Goal: Task Accomplishment & Management: Manage account settings

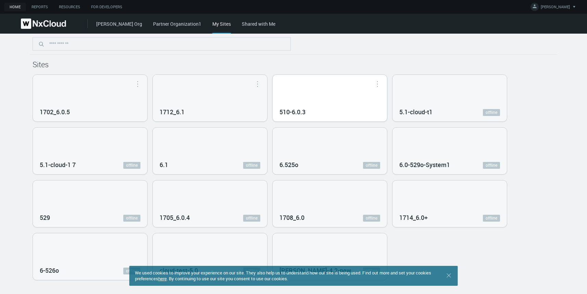
click at [334, 95] on div "510-6.0.3" at bounding box center [330, 98] width 114 height 47
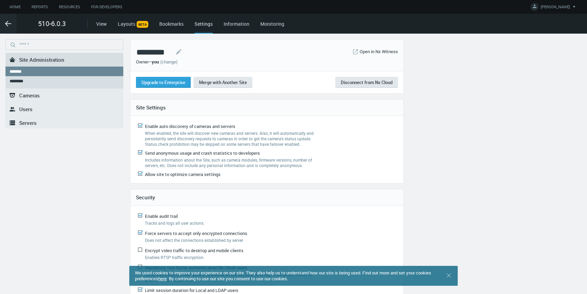
scroll to position [44, 0]
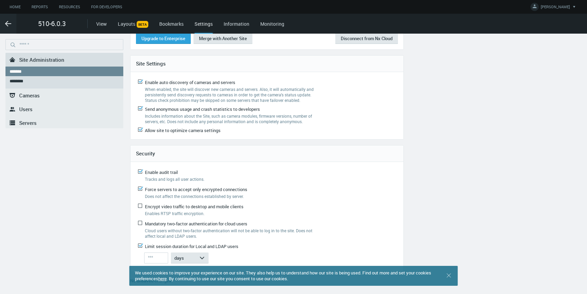
click at [26, 122] on span "Servers" at bounding box center [27, 122] width 17 height 7
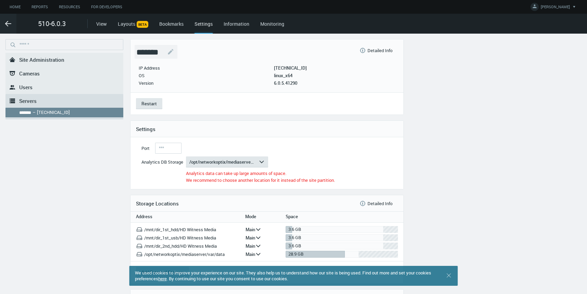
click at [165, 51] on nx-text-editable "*******" at bounding box center [156, 52] width 43 height 14
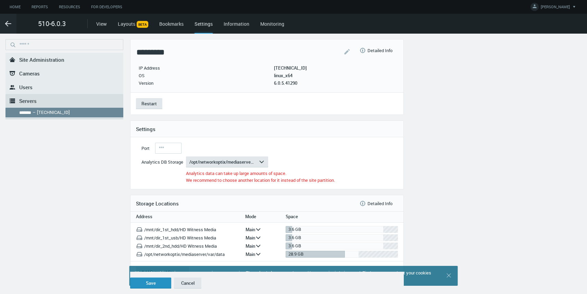
click at [151, 282] on button "Save" at bounding box center [150, 282] width 41 height 11
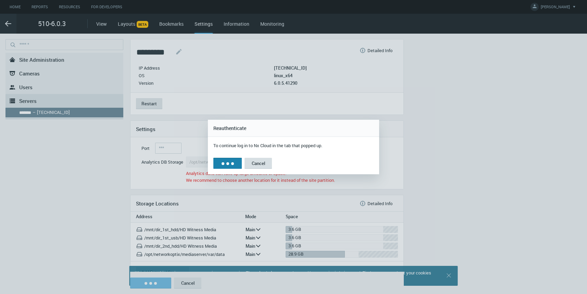
click at [262, 164] on button "Cancel" at bounding box center [258, 163] width 27 height 11
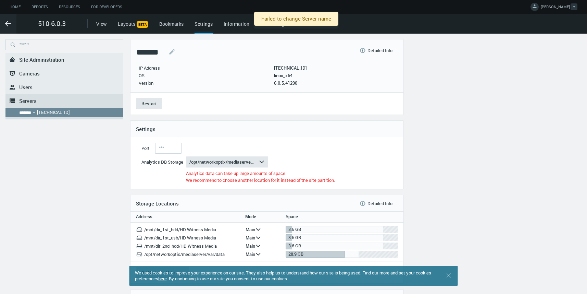
click at [538, 8] on icon at bounding box center [534, 6] width 7 height 7
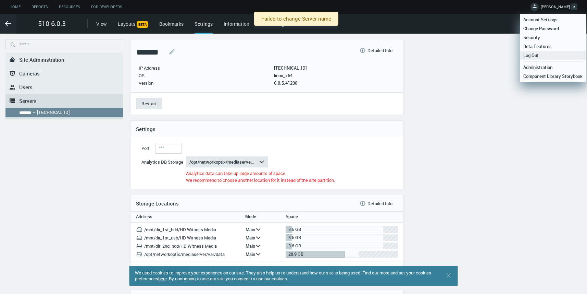
click at [538, 54] on span "Log Out" at bounding box center [531, 55] width 22 height 6
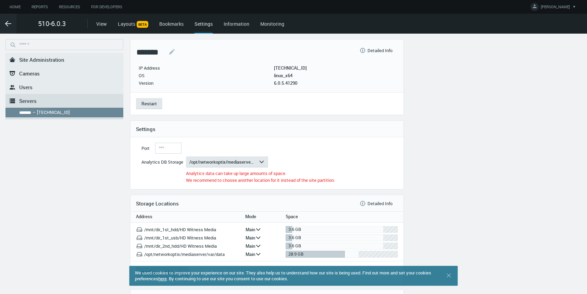
click at [538, 54] on nx-system-settings-component "**********" at bounding box center [293, 204] width 587 height 330
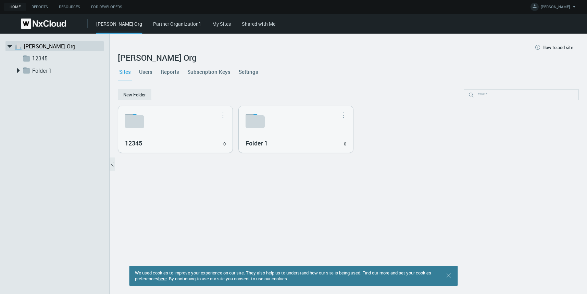
click at [192, 27] on div "Iryna Org Partner Organization1 My Sites Shared with Me" at bounding box center [341, 24] width 491 height 20
click at [212, 24] on link "My Sites" at bounding box center [221, 24] width 18 height 7
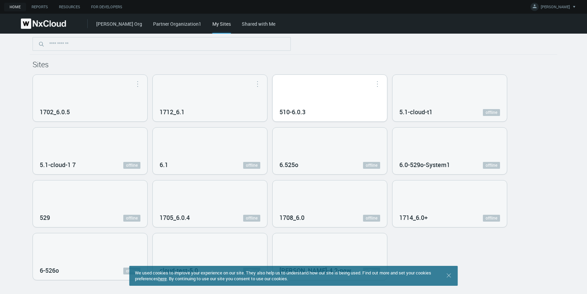
click at [316, 109] on div "510-6.0.3" at bounding box center [330, 111] width 101 height 12
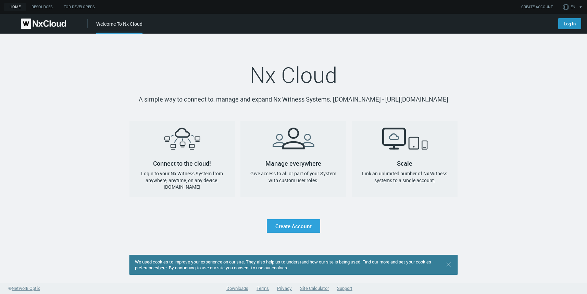
click at [568, 28] on link "Log In" at bounding box center [569, 23] width 23 height 11
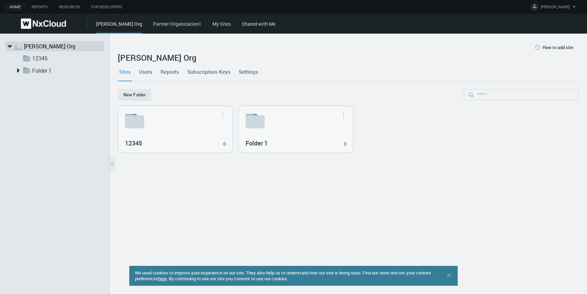
click at [212, 21] on link "My Sites" at bounding box center [221, 24] width 18 height 7
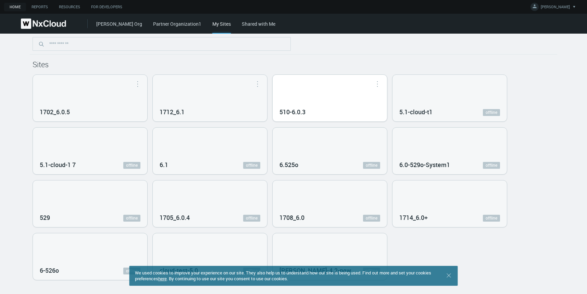
click at [328, 100] on div "510-6.0.3" at bounding box center [330, 98] width 114 height 47
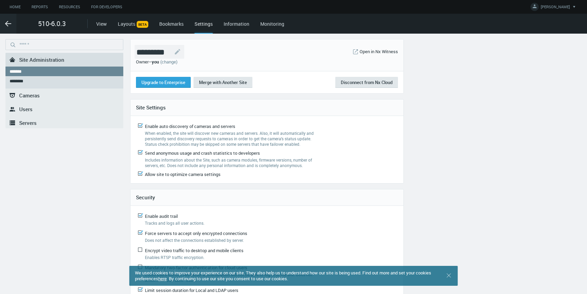
click at [175, 51] on nx-text-editable "*********" at bounding box center [160, 52] width 50 height 14
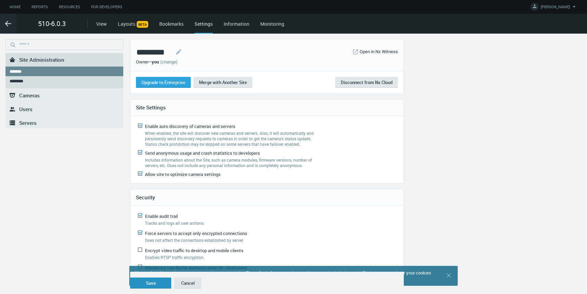
click at [150, 279] on button "Save" at bounding box center [150, 282] width 41 height 11
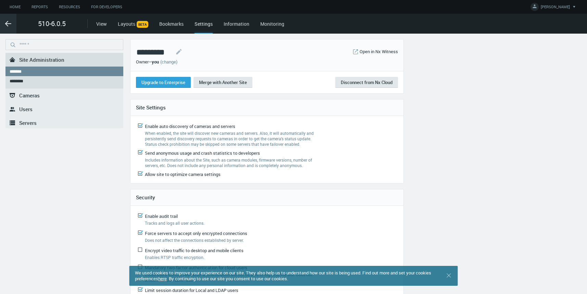
click at [2, 23] on svg-icon ".arrow {fill-rule:evenodd;clip-rule:evenodd;fill:none;stroke:var(--btn-arrow-co…" at bounding box center [8, 24] width 16 height 8
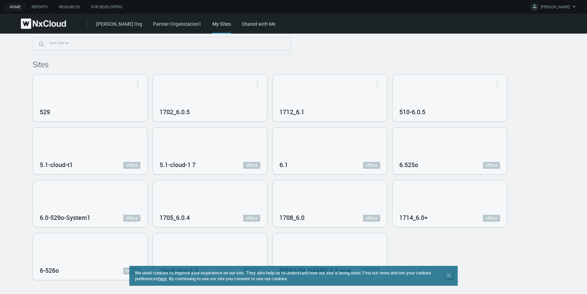
click at [448, 275] on icon ".st0 { stroke : #698796; } Close" at bounding box center [449, 275] width 7 height 7
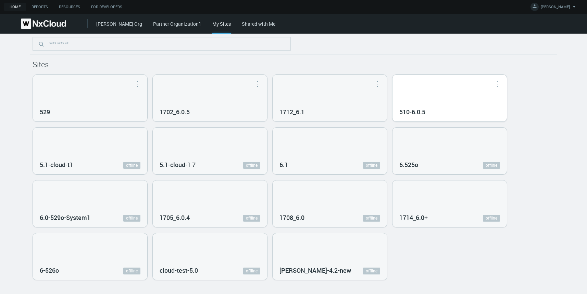
click at [432, 101] on div "510-6.0.5" at bounding box center [450, 98] width 114 height 47
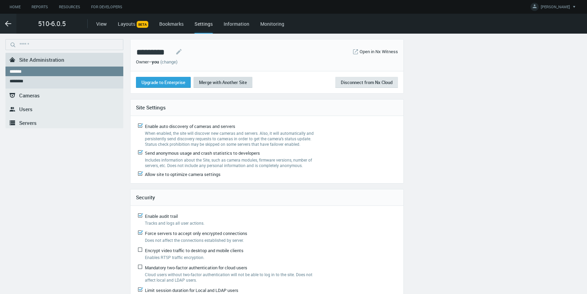
click at [223, 80] on span "Merge with Another Site" at bounding box center [223, 82] width 48 height 6
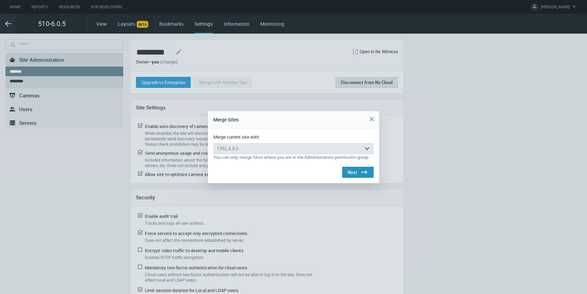
click at [352, 173] on button "Next .st0{fill:#2B383F;}" at bounding box center [358, 171] width 32 height 11
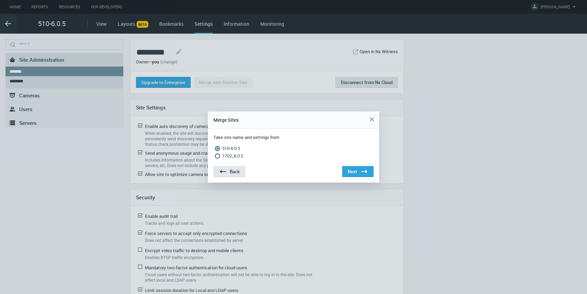
click at [352, 173] on button "Next .st0{fill:#2B383F;}" at bounding box center [358, 171] width 32 height 11
click at [352, 173] on button "Merge Sites" at bounding box center [356, 170] width 35 height 11
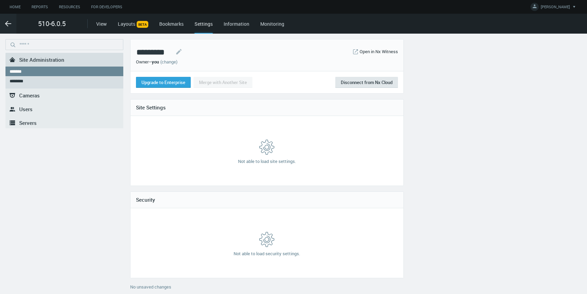
click at [30, 120] on span "Servers" at bounding box center [27, 122] width 17 height 7
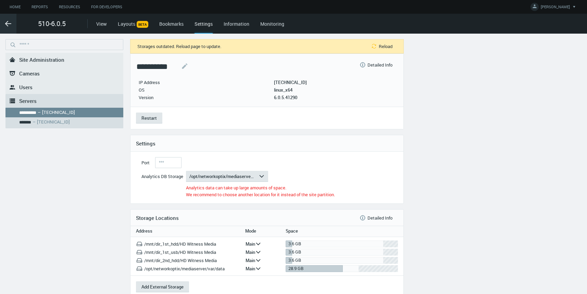
click at [10, 23] on icon ".arrow {fill-rule:evenodd;clip-rule:evenodd;fill:none;stroke:var(--btn-arrow-co…" at bounding box center [8, 24] width 8 height 8
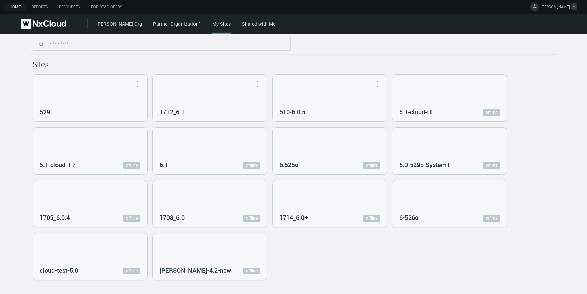
click at [556, 9] on span "[PERSON_NAME]" at bounding box center [555, 8] width 29 height 8
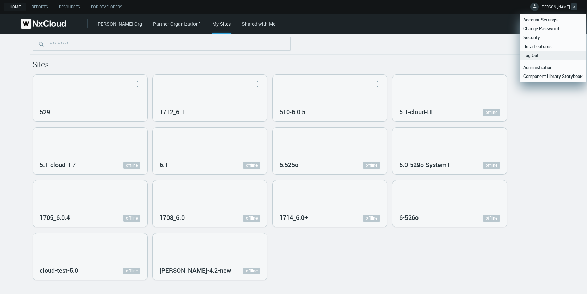
click at [546, 54] on link "Log Out" at bounding box center [553, 55] width 66 height 9
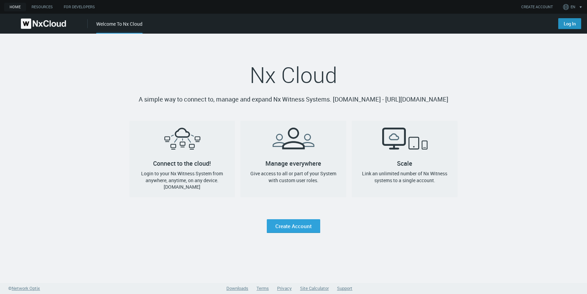
click at [571, 24] on link "Log In" at bounding box center [569, 23] width 23 height 11
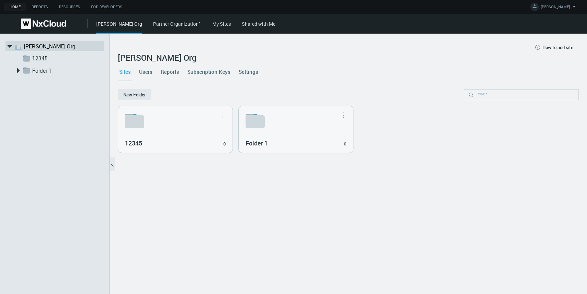
click at [212, 25] on link "My Sites" at bounding box center [221, 24] width 18 height 7
